Goal: Task Accomplishment & Management: Manage account settings

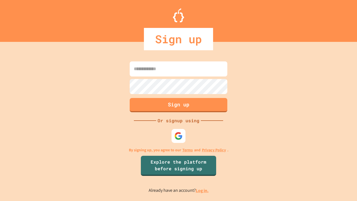
click at [203, 190] on link "Log in." at bounding box center [202, 190] width 13 height 6
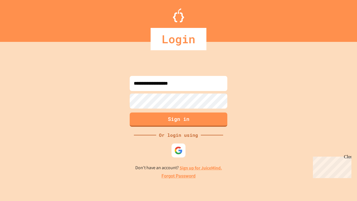
type input "**********"
